Goal: Find specific page/section: Find specific page/section

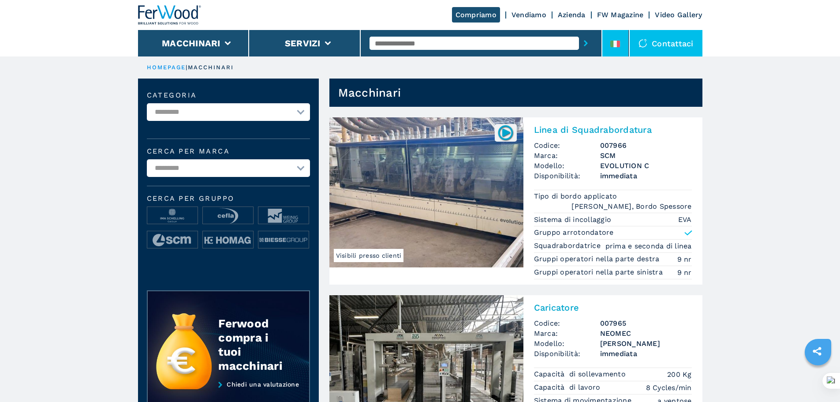
click at [620, 43] on icon at bounding box center [619, 44] width 4 height 7
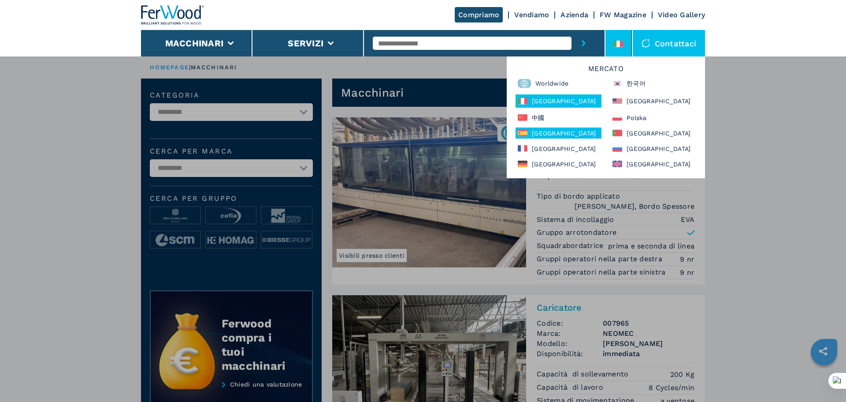
click at [555, 133] on div "[GEOGRAPHIC_DATA]" at bounding box center [559, 132] width 86 height 11
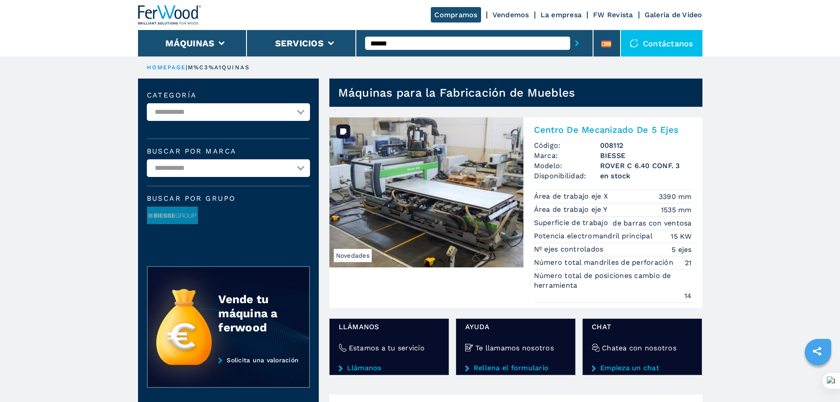
click at [452, 158] on img at bounding box center [426, 192] width 194 height 150
